Goal: Transaction & Acquisition: Purchase product/service

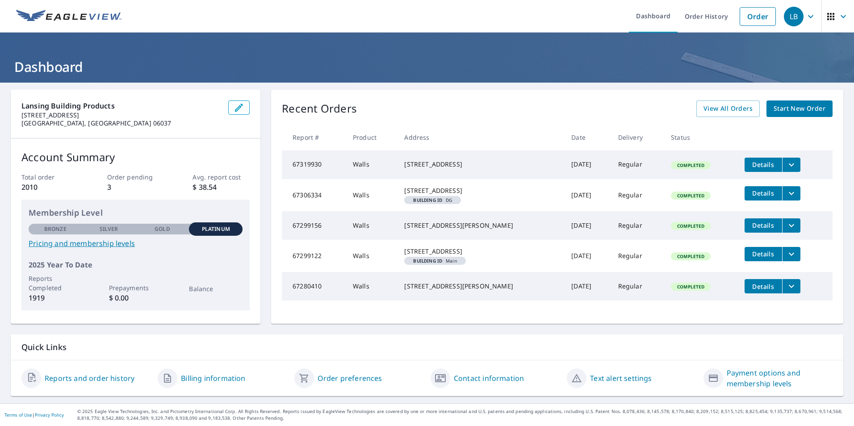
click at [781, 109] on span "Start New Order" at bounding box center [799, 108] width 52 height 11
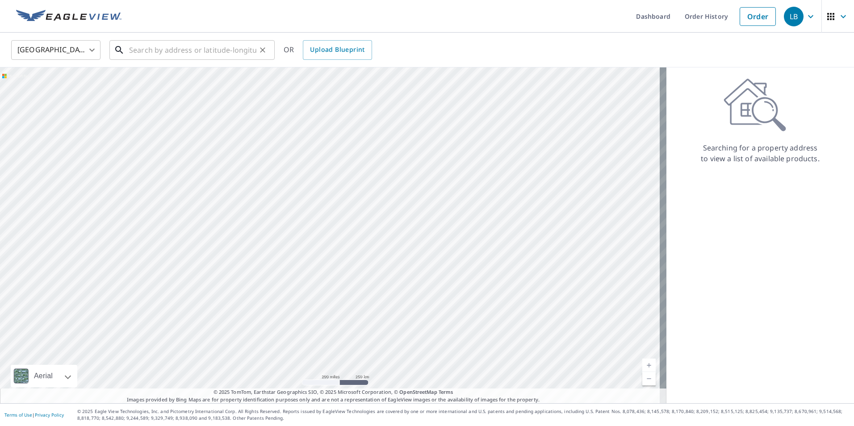
click at [150, 54] on input "text" at bounding box center [192, 50] width 127 height 25
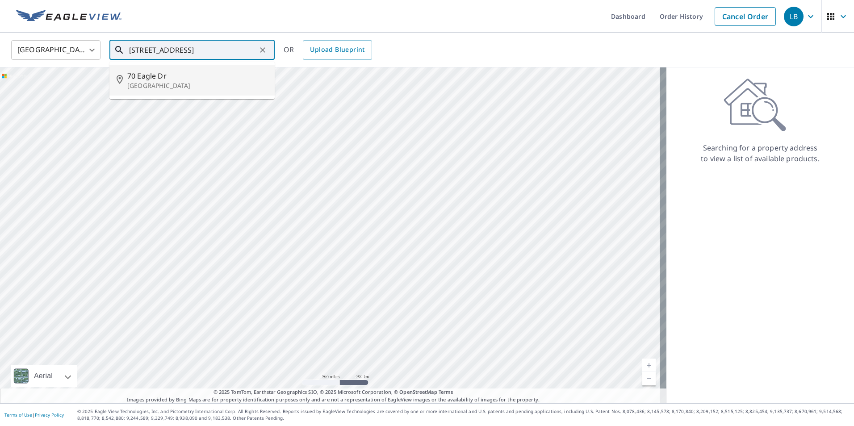
click at [164, 88] on p "[GEOGRAPHIC_DATA]" at bounding box center [197, 85] width 140 height 9
type input "[STREET_ADDRESS][PERSON_NAME]"
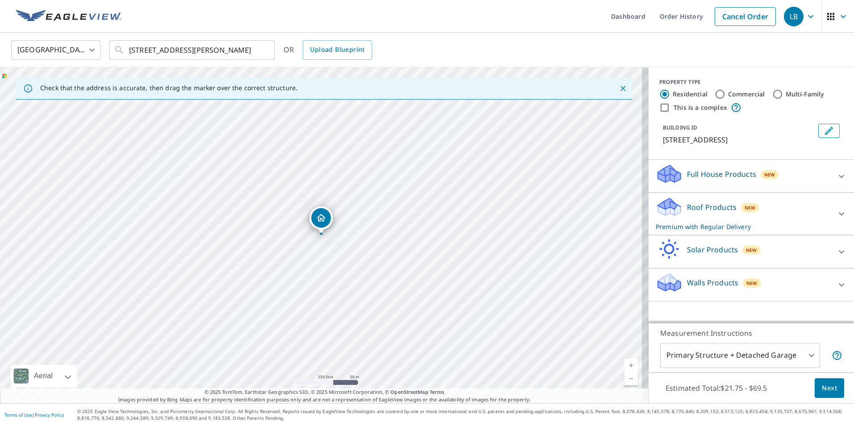
click at [838, 215] on icon at bounding box center [841, 214] width 11 height 11
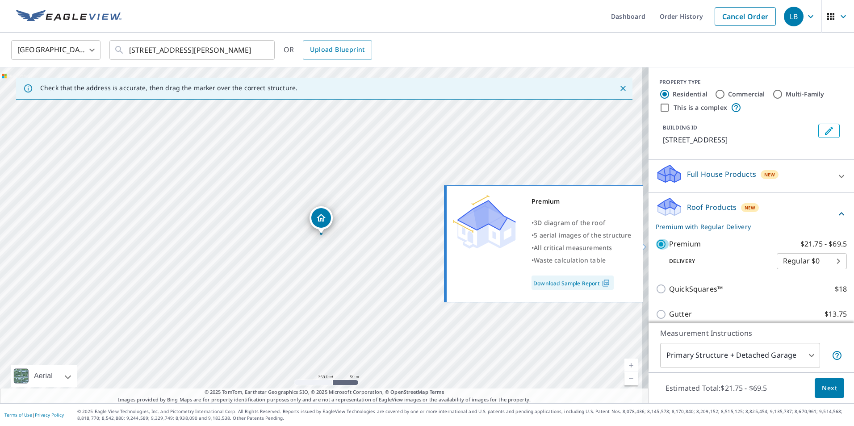
click at [659, 245] on input "Premium $21.75 - $69.5" at bounding box center [661, 244] width 13 height 11
checkbox input "false"
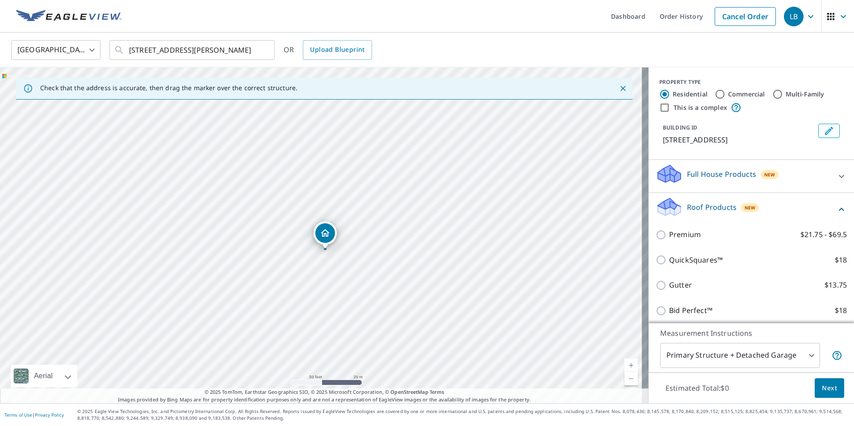
click at [836, 204] on icon at bounding box center [841, 209] width 11 height 11
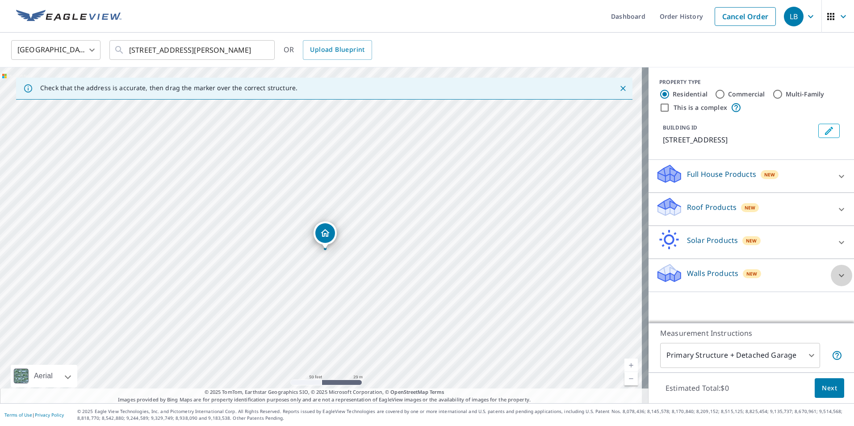
click at [836, 276] on icon at bounding box center [841, 275] width 11 height 11
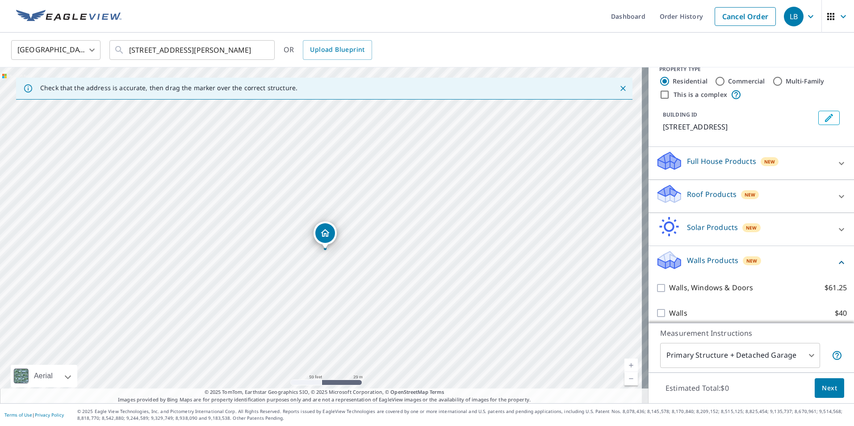
scroll to position [20, 0]
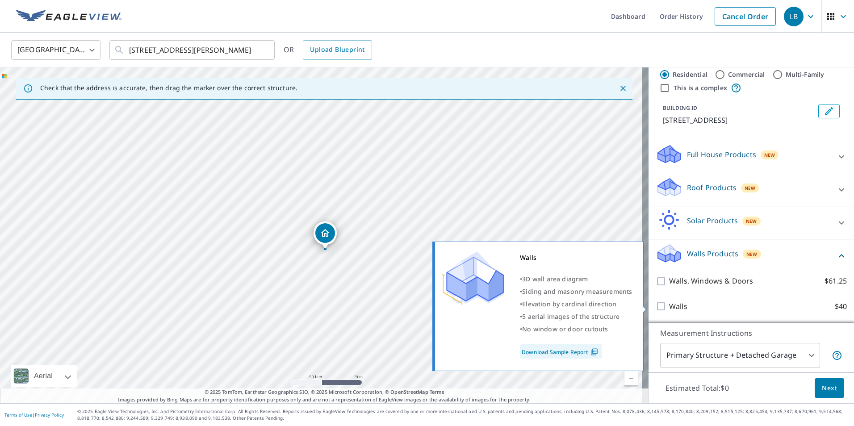
click at [658, 306] on input "Walls $40" at bounding box center [661, 306] width 13 height 11
checkbox input "true"
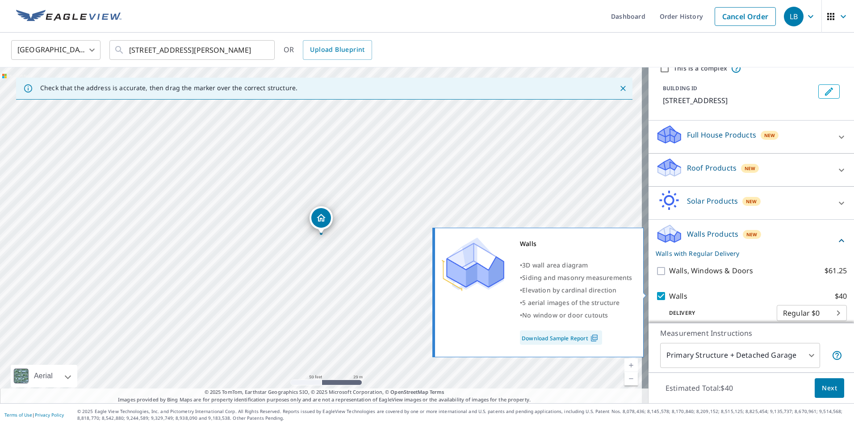
scroll to position [49, 0]
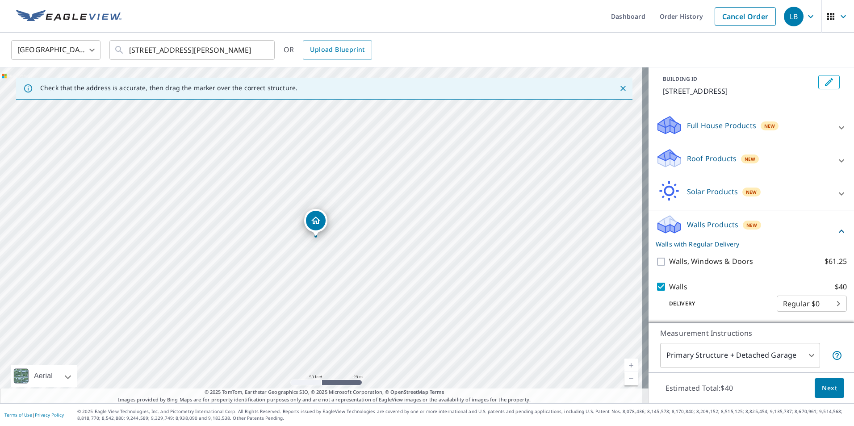
click at [823, 385] on span "Next" at bounding box center [829, 388] width 15 height 11
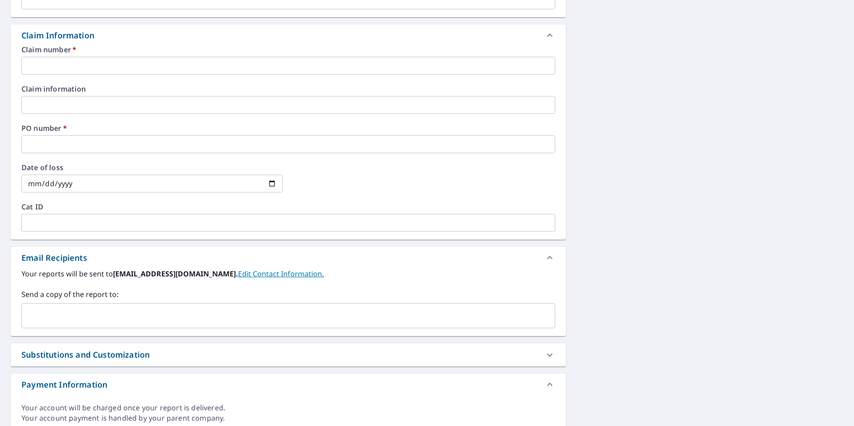
scroll to position [313, 0]
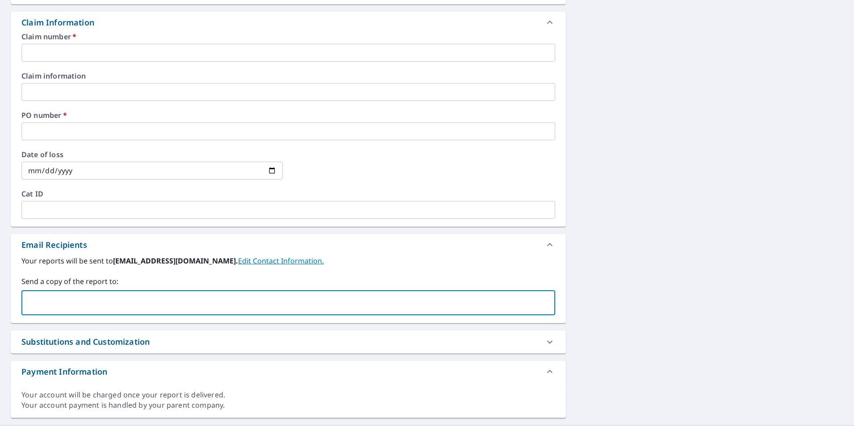
click at [132, 307] on input "text" at bounding box center [281, 302] width 512 height 17
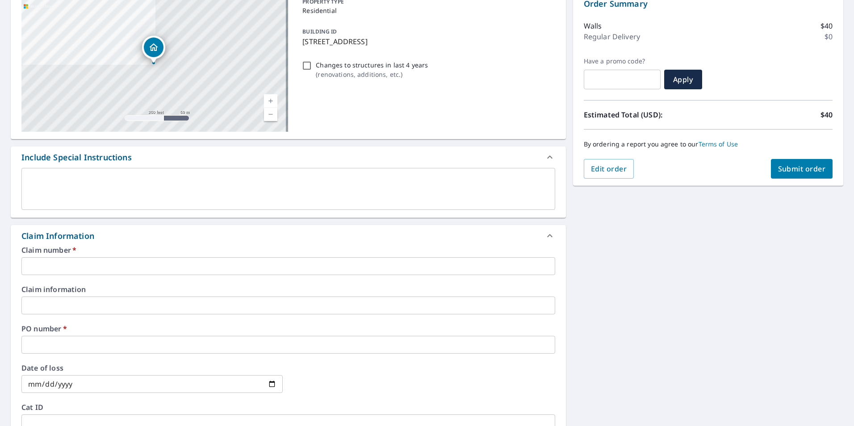
scroll to position [89, 0]
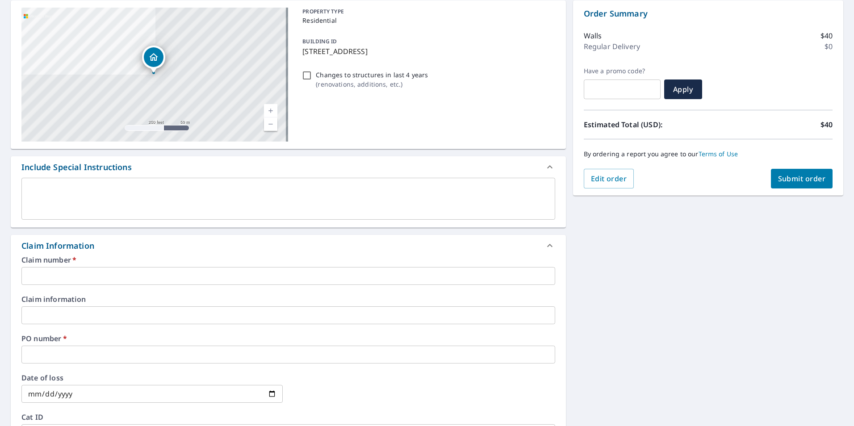
type input "[PERSON_NAME][EMAIL_ADDRESS][PERSON_NAME][DOMAIN_NAME]"
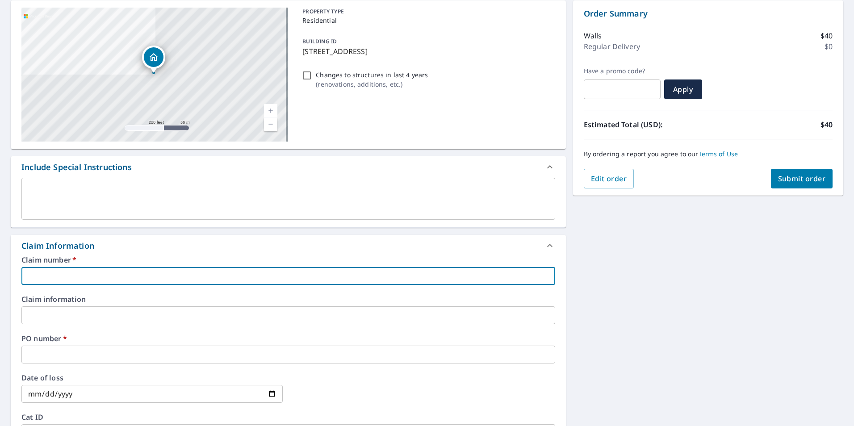
click at [121, 276] on input "text" at bounding box center [288, 276] width 534 height 18
paste input "[PERSON_NAME] BLDG CO INC"
type input "[PERSON_NAME] BLDG CO INC 300746"
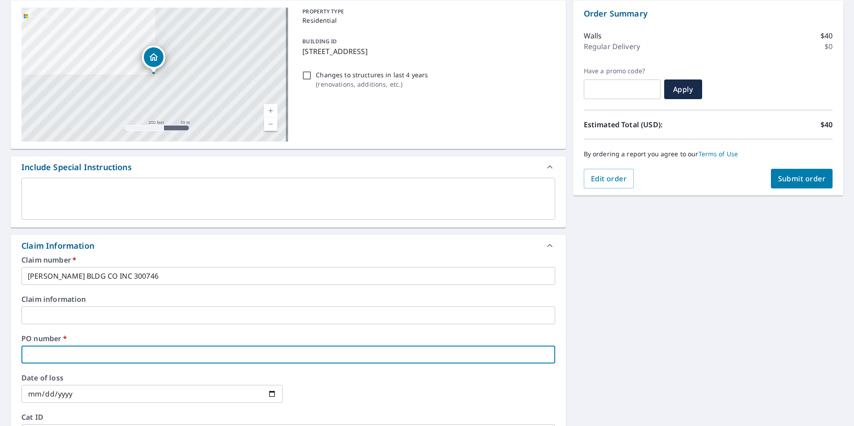
click at [64, 355] on input "text" at bounding box center [288, 355] width 534 height 18
type input "[PERSON_NAME]"
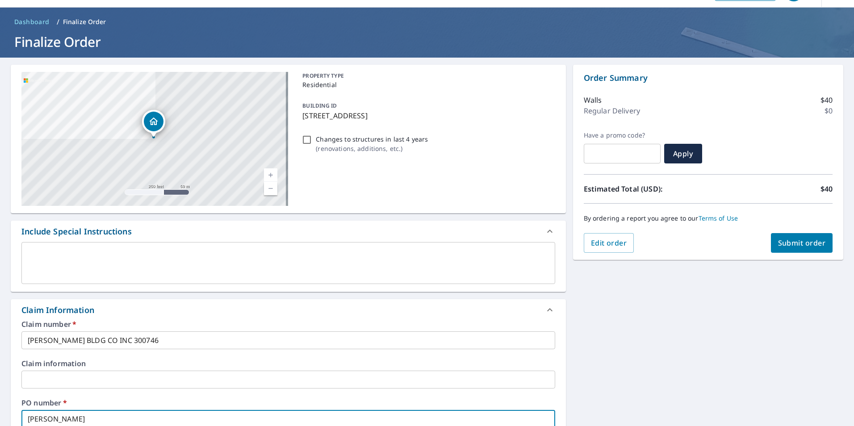
scroll to position [0, 0]
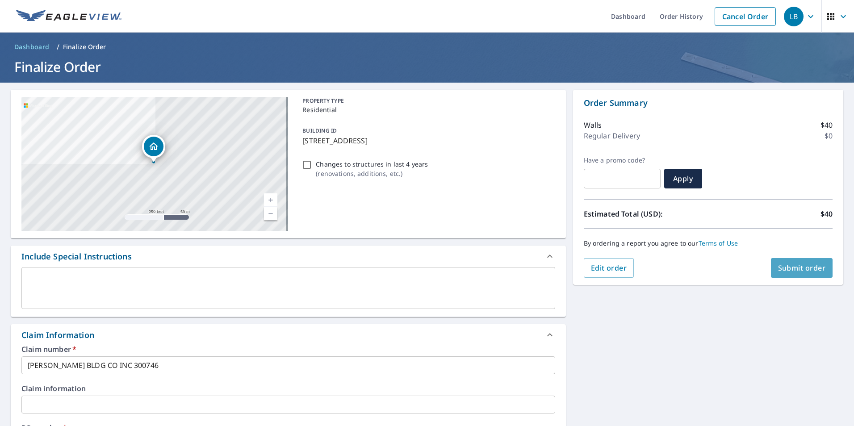
click at [797, 267] on span "Submit order" at bounding box center [802, 268] width 48 height 10
